Goal: Transaction & Acquisition: Subscribe to service/newsletter

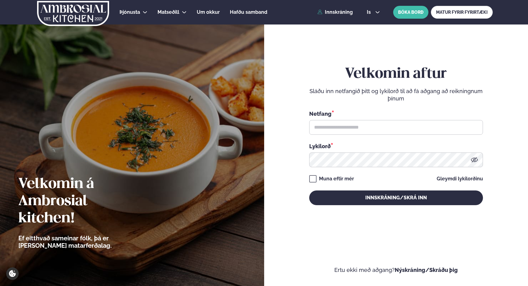
type input "**********"
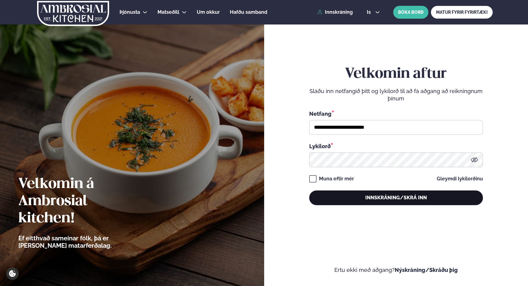
click at [346, 196] on button "Innskráning/Skrá inn" at bounding box center [396, 198] width 174 height 15
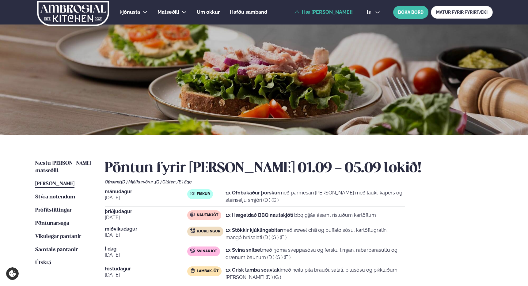
scroll to position [1, 0]
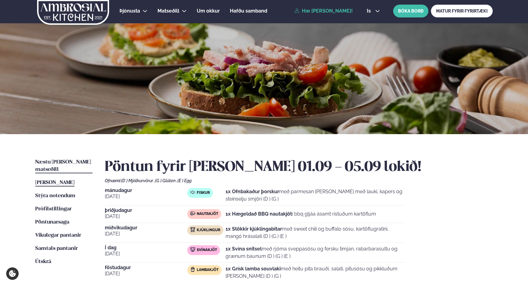
click at [57, 164] on span "Næstu [PERSON_NAME] matseðill" at bounding box center [63, 166] width 56 height 13
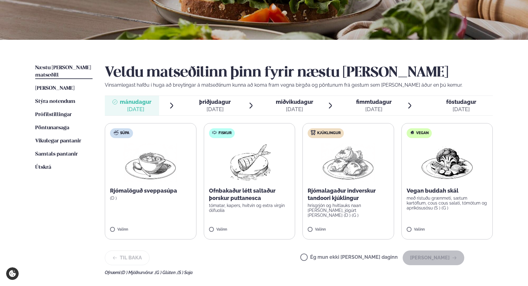
scroll to position [99, 0]
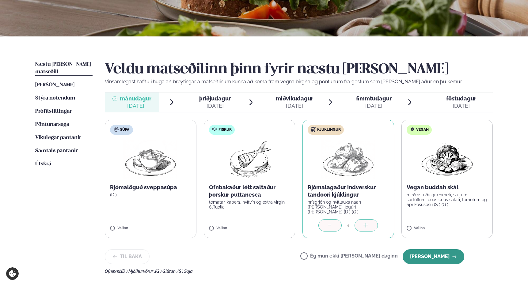
click at [421, 253] on button "[PERSON_NAME]" at bounding box center [434, 257] width 62 height 15
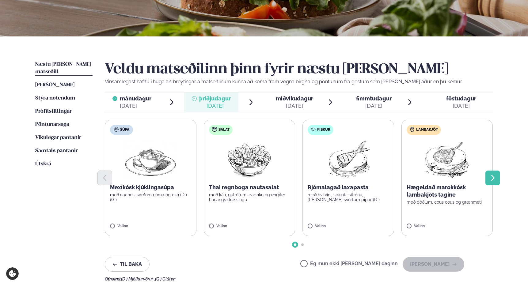
click at [494, 178] on icon "Next slide" at bounding box center [493, 178] width 7 height 7
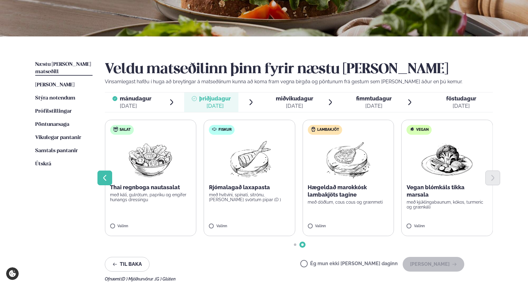
click at [109, 181] on button "Previous slide" at bounding box center [105, 178] width 15 height 15
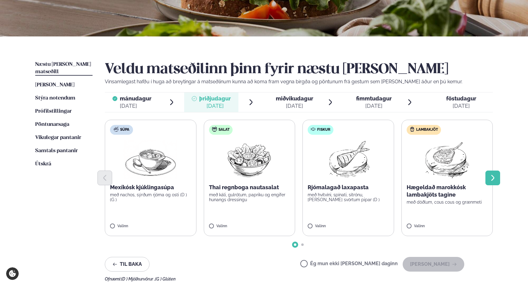
click at [491, 177] on icon "Next slide" at bounding box center [493, 178] width 7 height 7
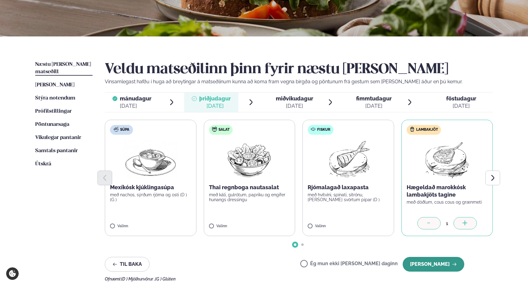
click at [424, 262] on button "[PERSON_NAME]" at bounding box center [434, 264] width 62 height 15
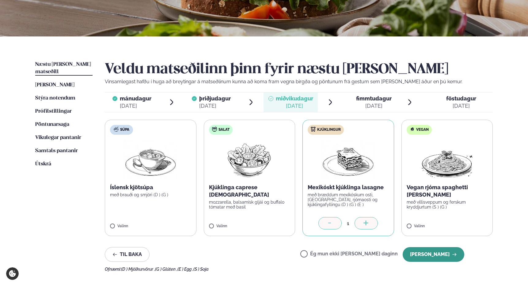
click at [421, 256] on button "[PERSON_NAME]" at bounding box center [434, 255] width 62 height 15
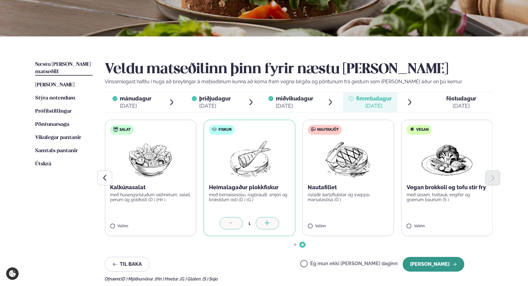
click at [436, 267] on button "[PERSON_NAME]" at bounding box center [434, 264] width 62 height 15
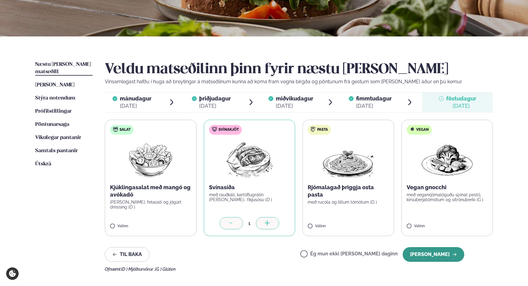
click at [438, 254] on button "[PERSON_NAME]" at bounding box center [434, 255] width 62 height 15
